Goal: Task Accomplishment & Management: Complete application form

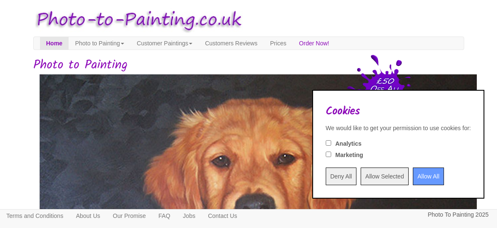
click at [421, 174] on input "Allow All" at bounding box center [428, 177] width 31 height 18
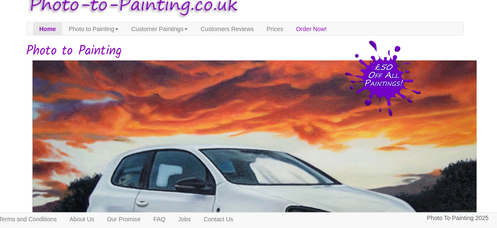
scroll to position [0, 0]
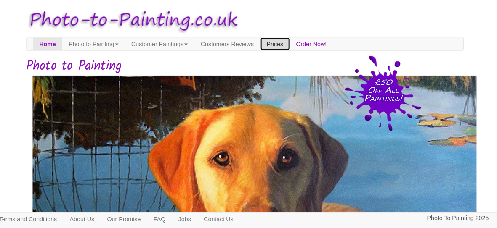
click at [293, 41] on link "Prices" at bounding box center [278, 43] width 29 height 13
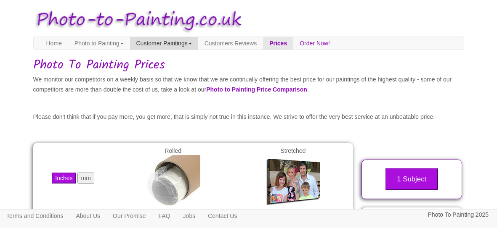
click at [175, 47] on link "Customer Paintings" at bounding box center [164, 43] width 68 height 13
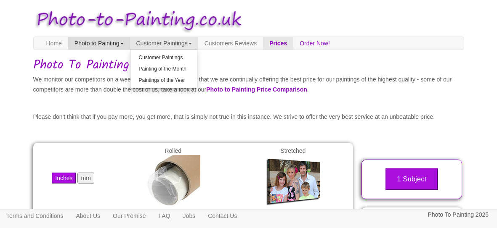
click at [114, 48] on link "Photo to Painting" at bounding box center [99, 43] width 62 height 13
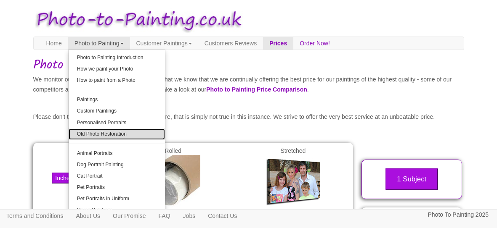
click at [127, 135] on link "Old Photo Restoration" at bounding box center [117, 134] width 96 height 11
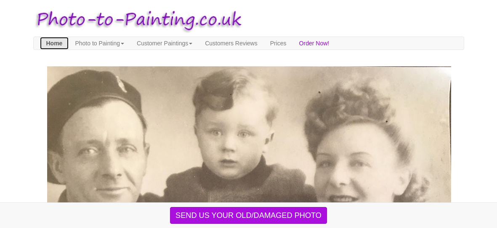
click at [50, 43] on link "Home" at bounding box center [54, 43] width 29 height 13
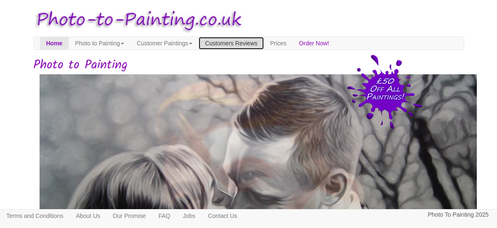
click at [263, 45] on link "Customers Reviews" at bounding box center [231, 43] width 65 height 13
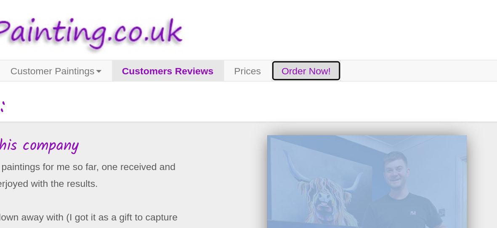
click at [339, 45] on link "Order Now!" at bounding box center [317, 43] width 43 height 13
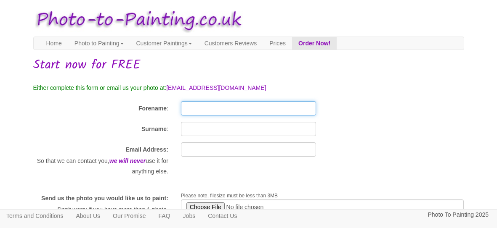
click at [190, 107] on input "Forename" at bounding box center [248, 108] width 135 height 14
type input "suzi"
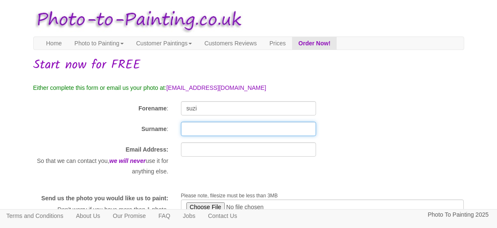
type input "kidson"
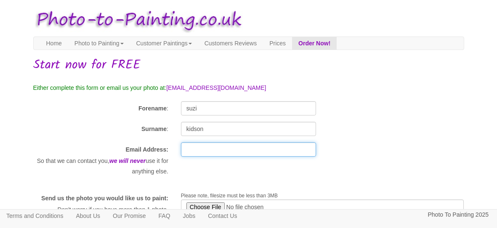
type input "suzikidson@outlook.com"
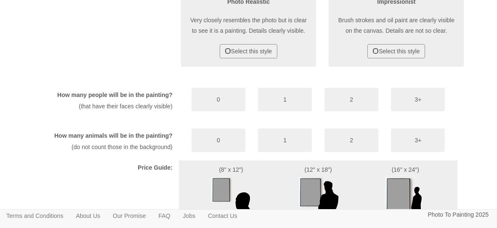
scroll to position [454, 0]
click at [297, 111] on button "1" at bounding box center [285, 100] width 54 height 24
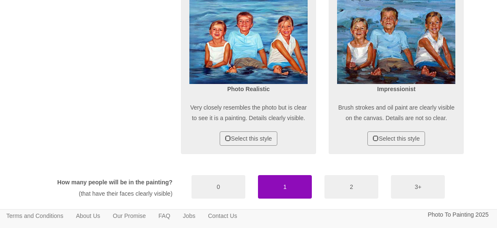
scroll to position [367, 0]
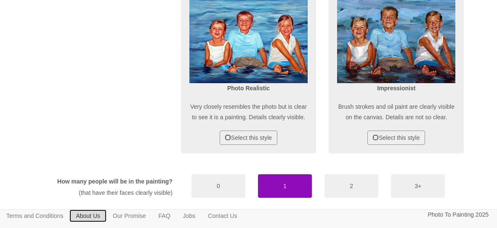
click at [102, 216] on link "About Us" at bounding box center [87, 216] width 37 height 13
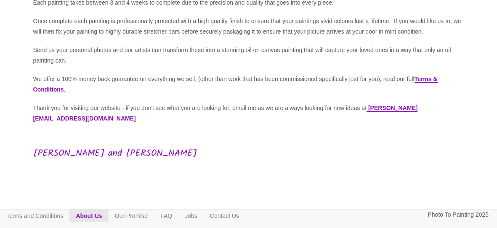
scroll to position [195, 0]
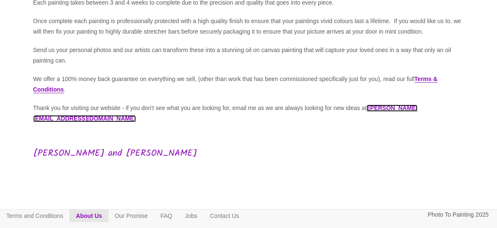
click at [118, 119] on link "[PERSON_NAME][EMAIL_ADDRESS][DOMAIN_NAME]" at bounding box center [225, 114] width 384 height 18
